Goal: Information Seeking & Learning: Check status

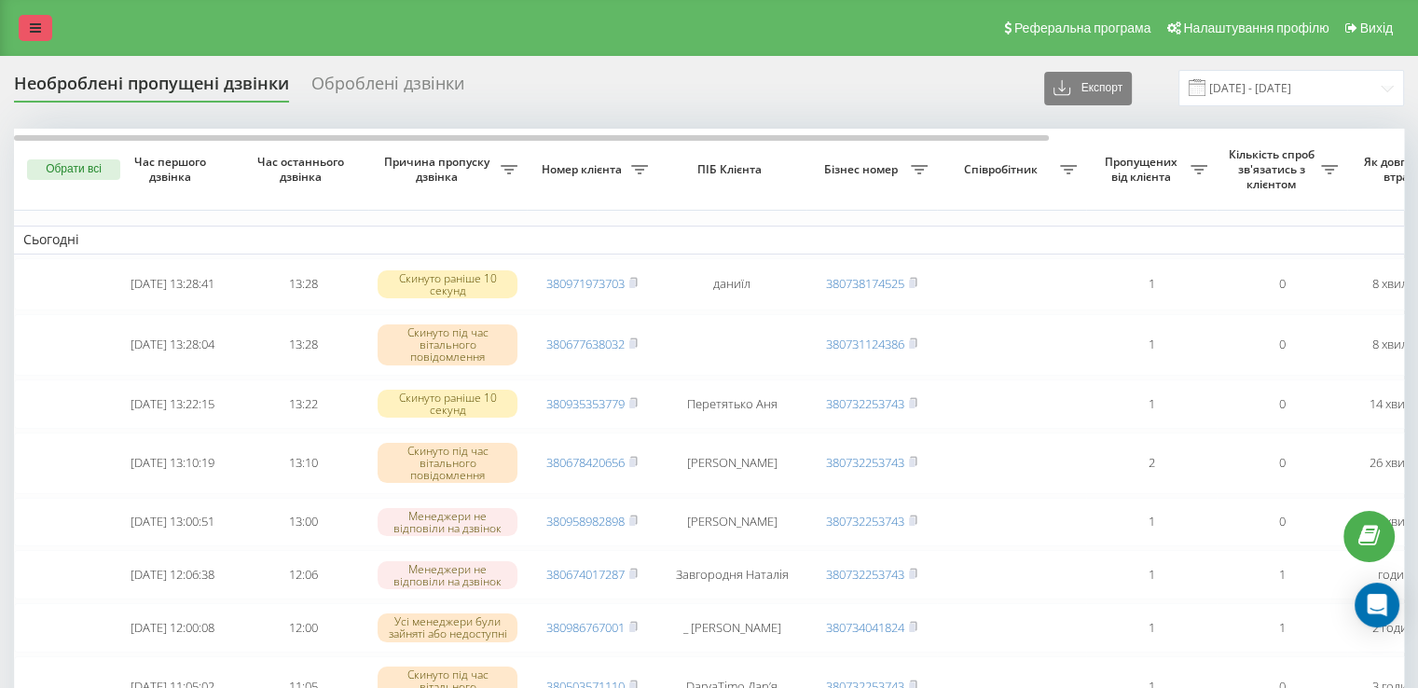
click at [41, 30] on link at bounding box center [36, 28] width 34 height 26
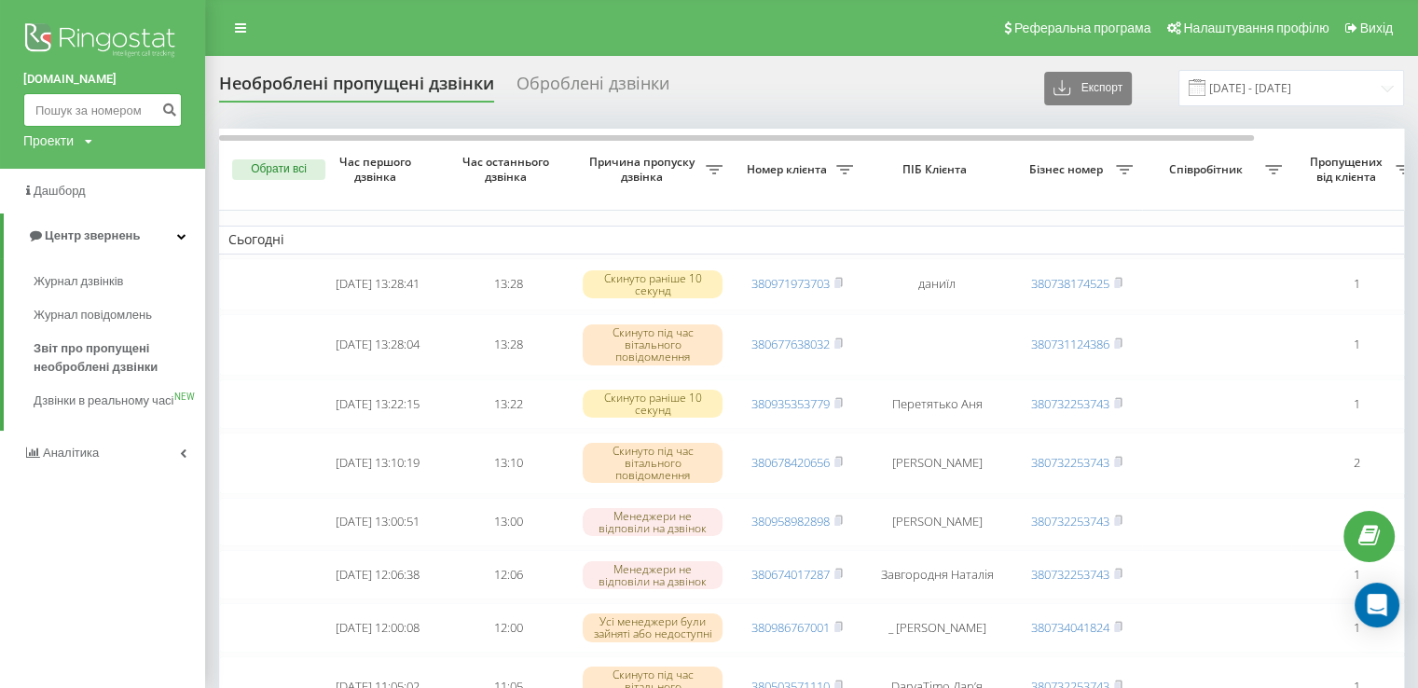
click at [128, 102] on input at bounding box center [102, 110] width 158 height 34
paste input "380668201524"
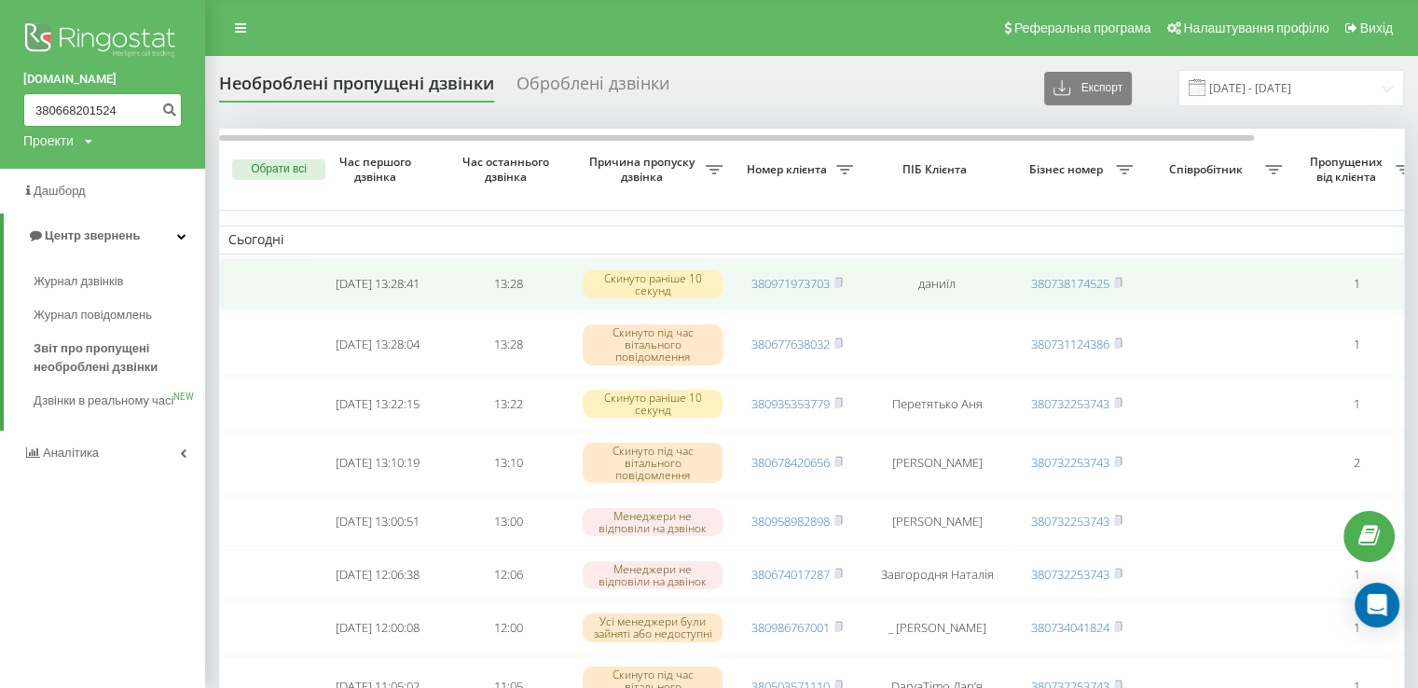
type input "380668201524"
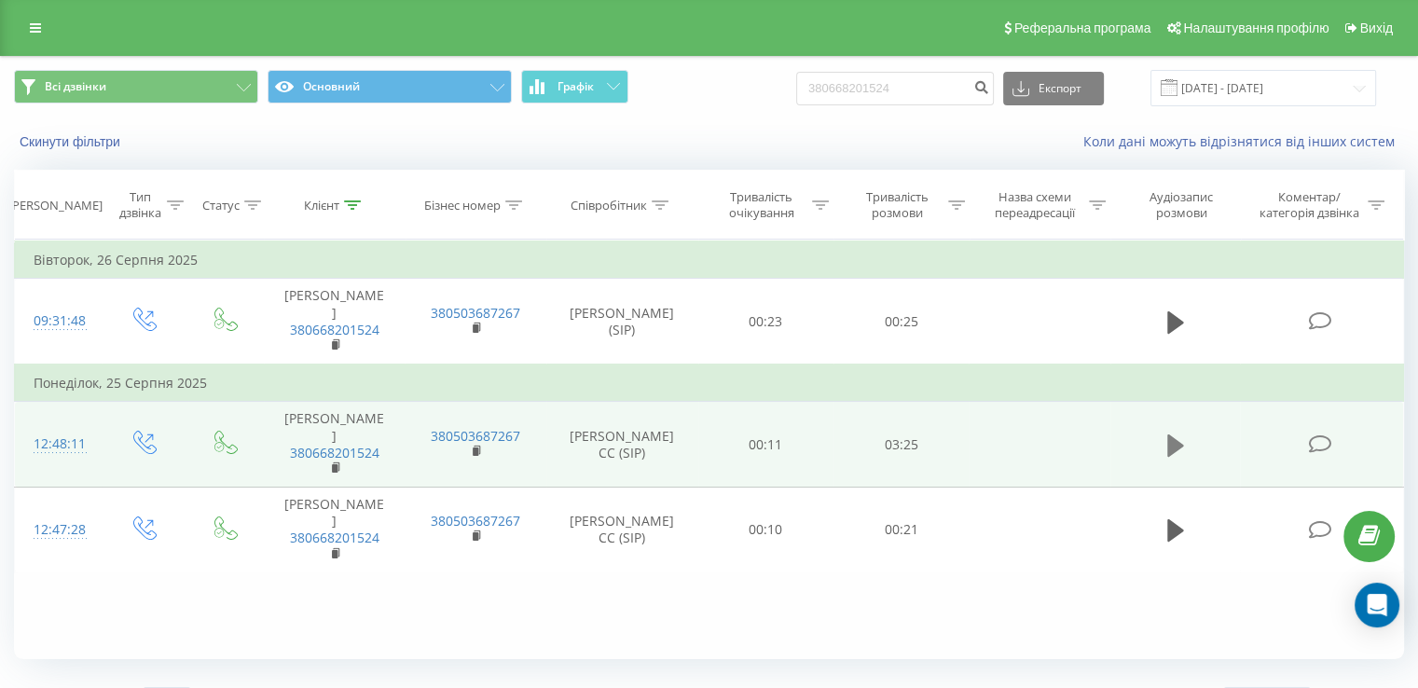
click at [1164, 432] on button at bounding box center [1175, 446] width 28 height 28
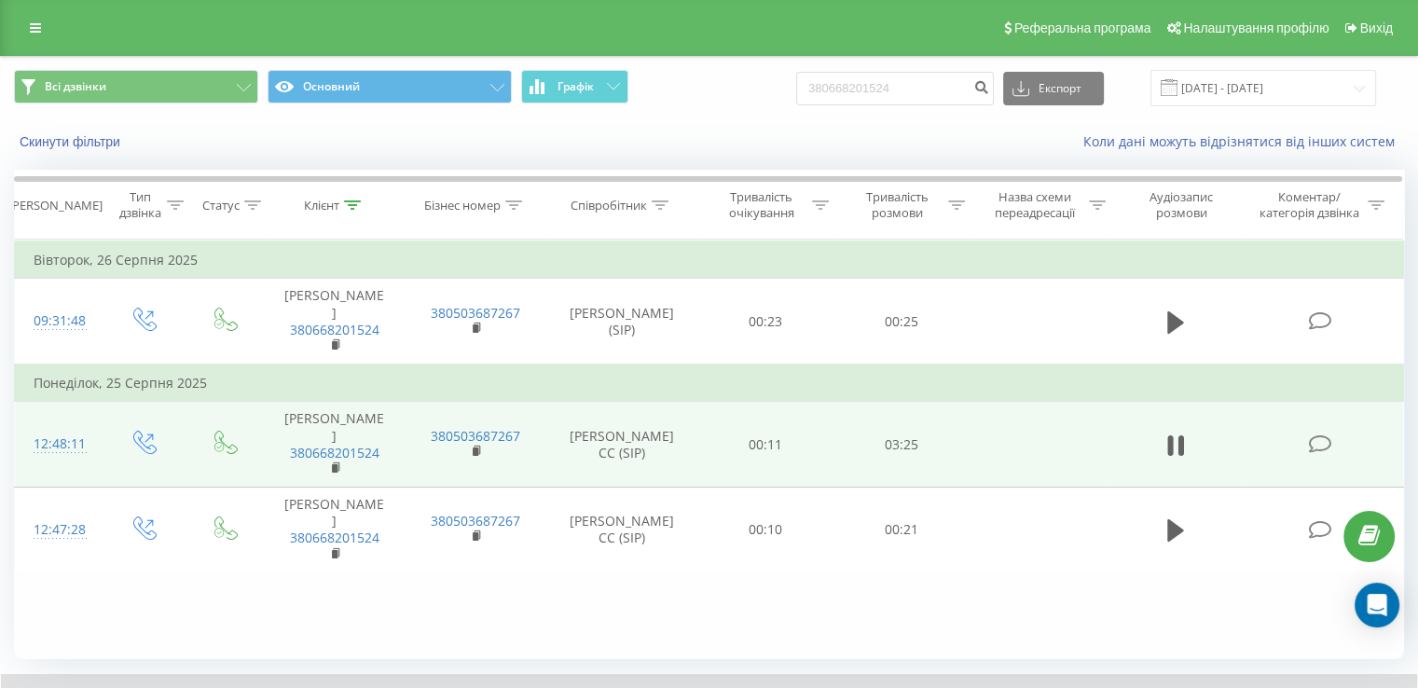
scroll to position [112, 0]
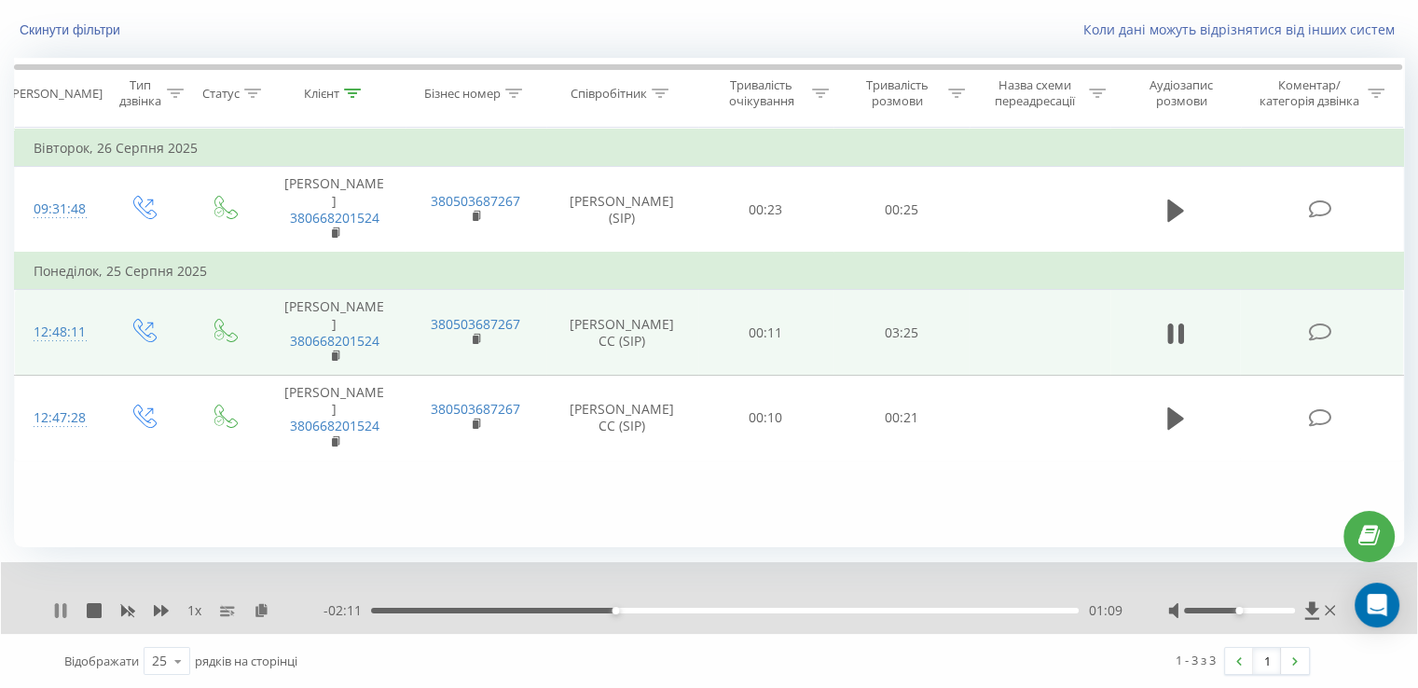
click at [56, 609] on icon at bounding box center [57, 610] width 4 height 15
click at [56, 609] on icon at bounding box center [60, 610] width 11 height 15
click at [65, 603] on icon at bounding box center [64, 610] width 4 height 15
click at [52, 609] on div "1 x - 02:08 01:11 01:11" at bounding box center [709, 598] width 1416 height 72
click at [63, 610] on icon at bounding box center [60, 610] width 11 height 15
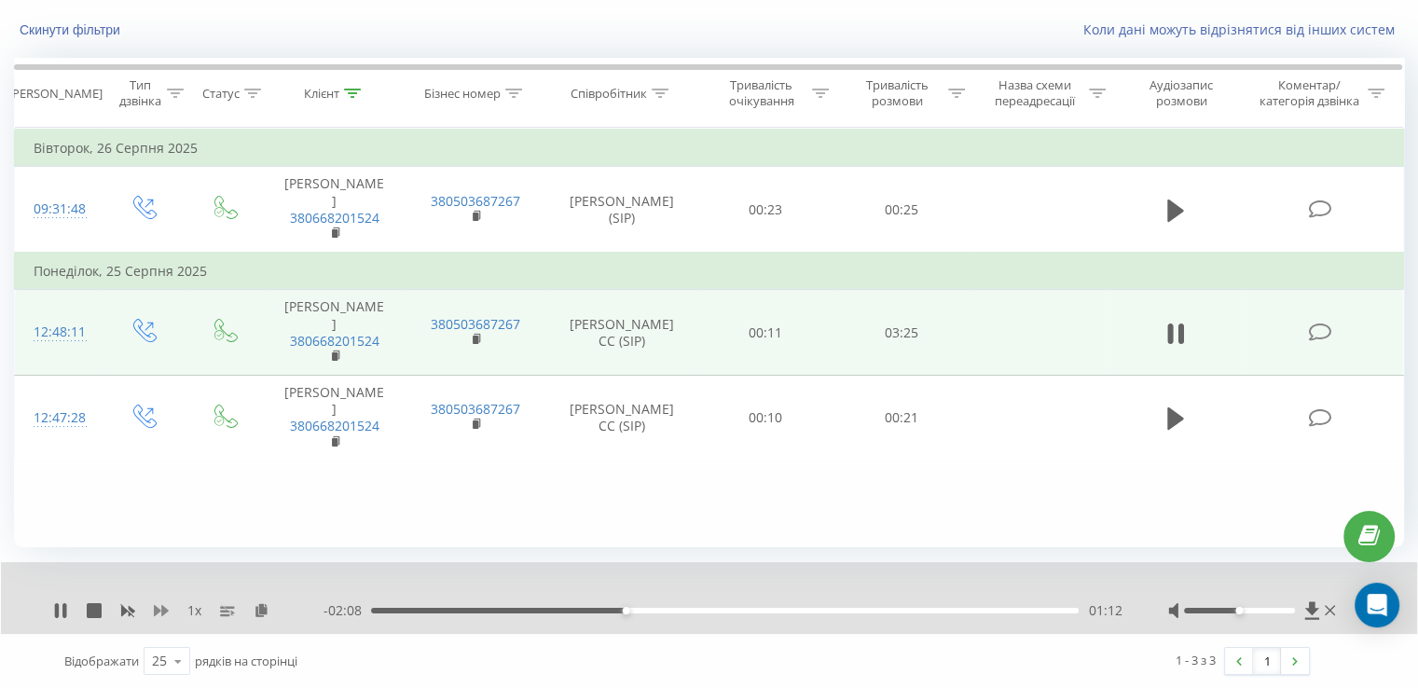
click at [162, 609] on icon at bounding box center [161, 610] width 15 height 11
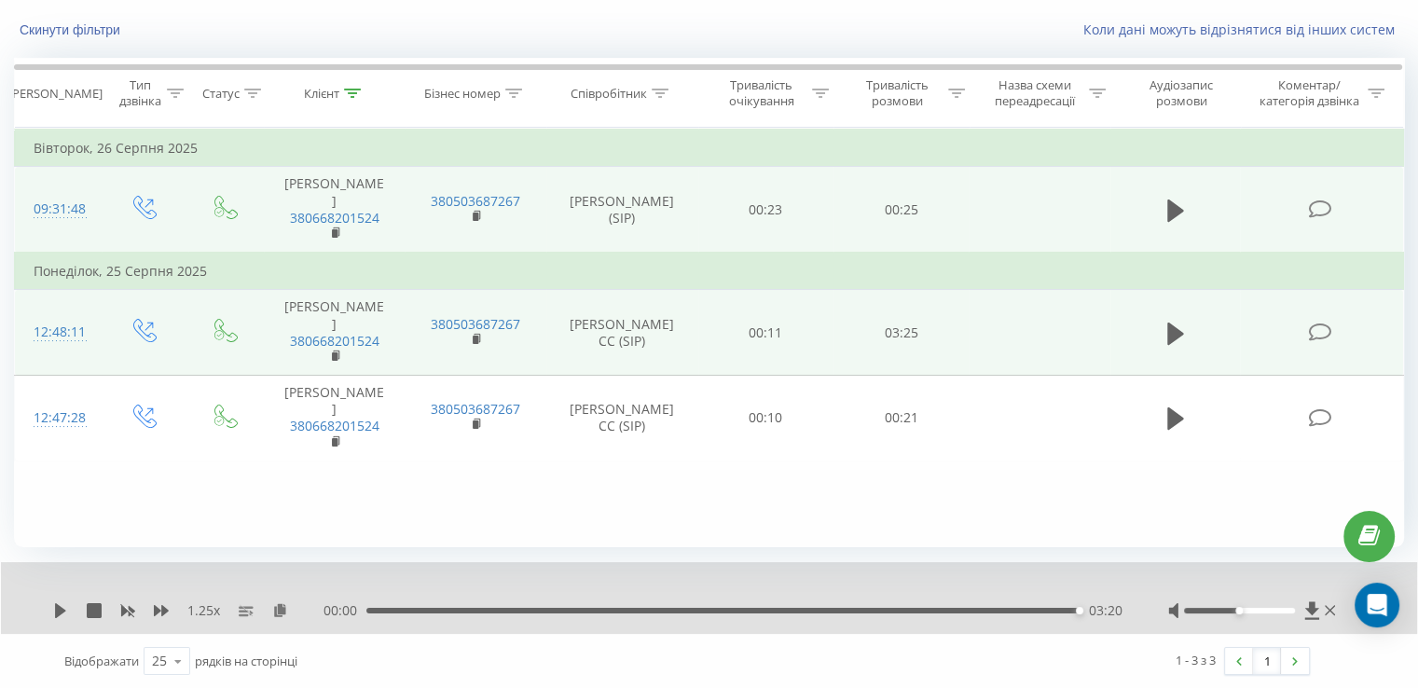
scroll to position [0, 0]
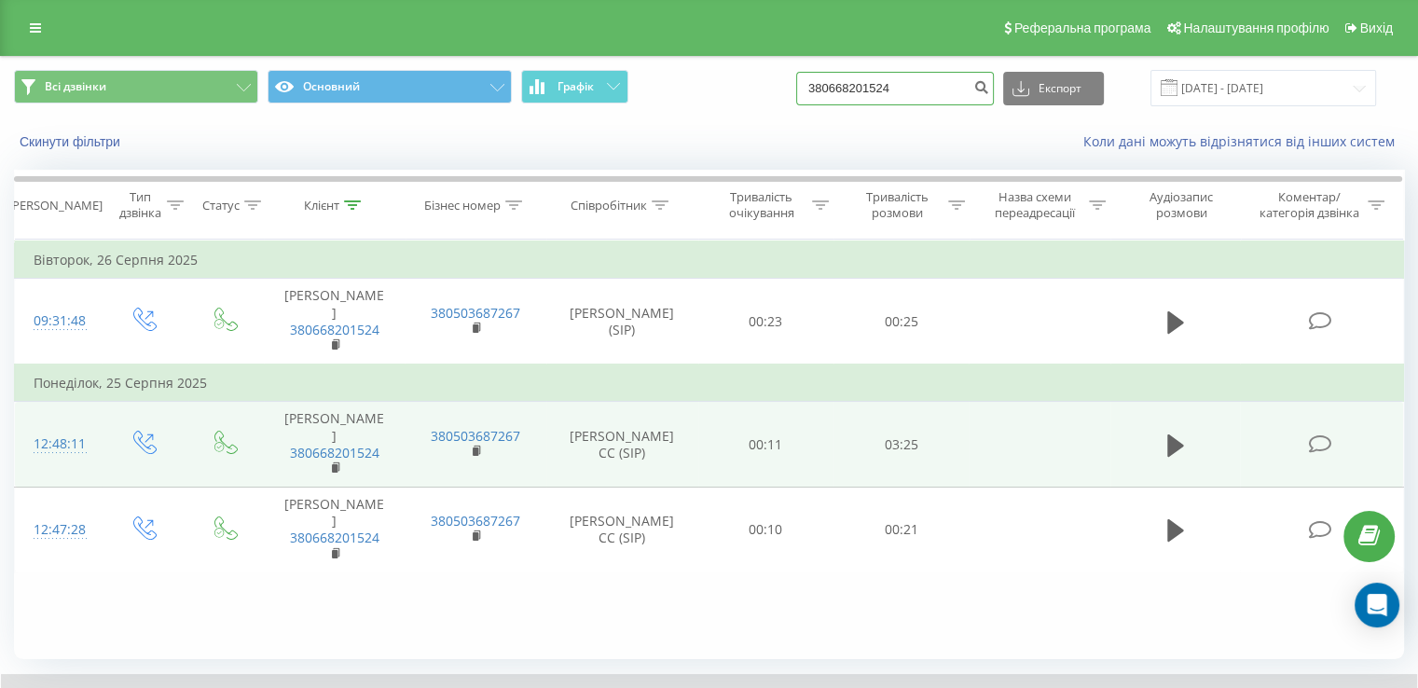
click at [881, 96] on input "380668201524" at bounding box center [895, 89] width 198 height 34
paste input "72094254"
type input "380672094254"
